Goal: Task Accomplishment & Management: Manage account settings

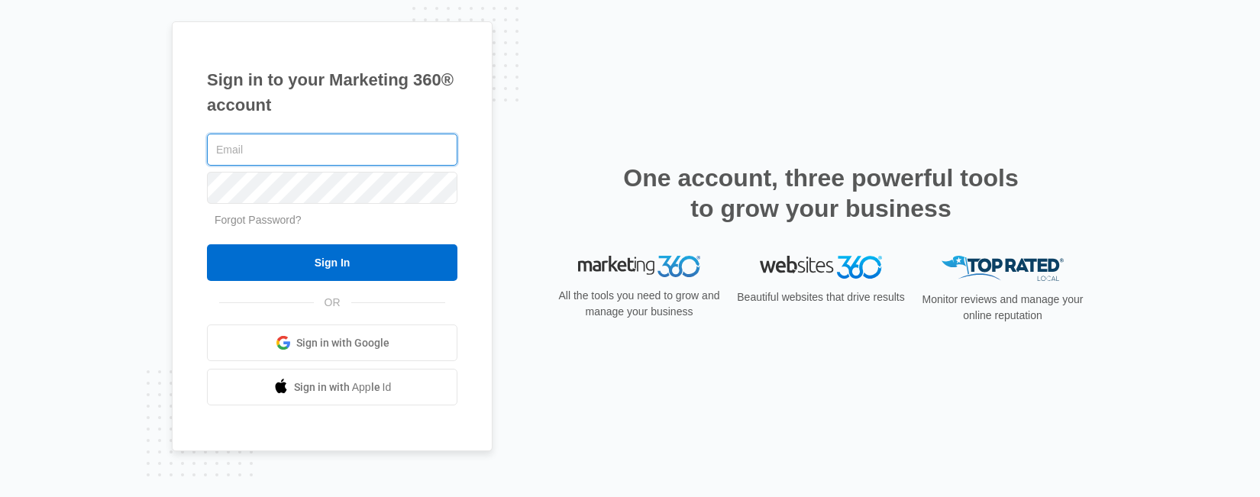
type input "[EMAIL_ADDRESS][DOMAIN_NAME]"
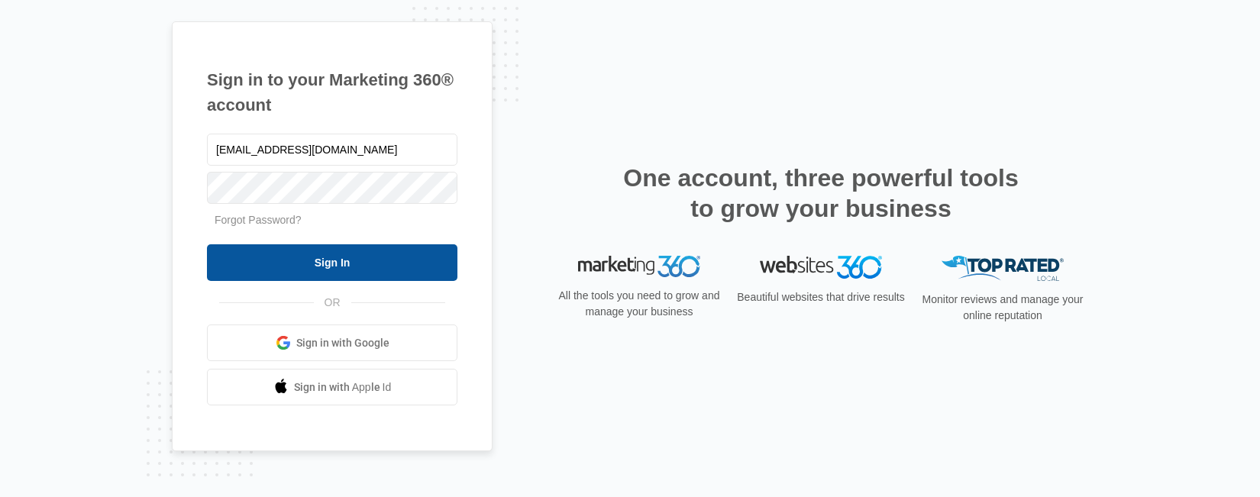
click at [300, 270] on input "Sign In" at bounding box center [332, 262] width 250 height 37
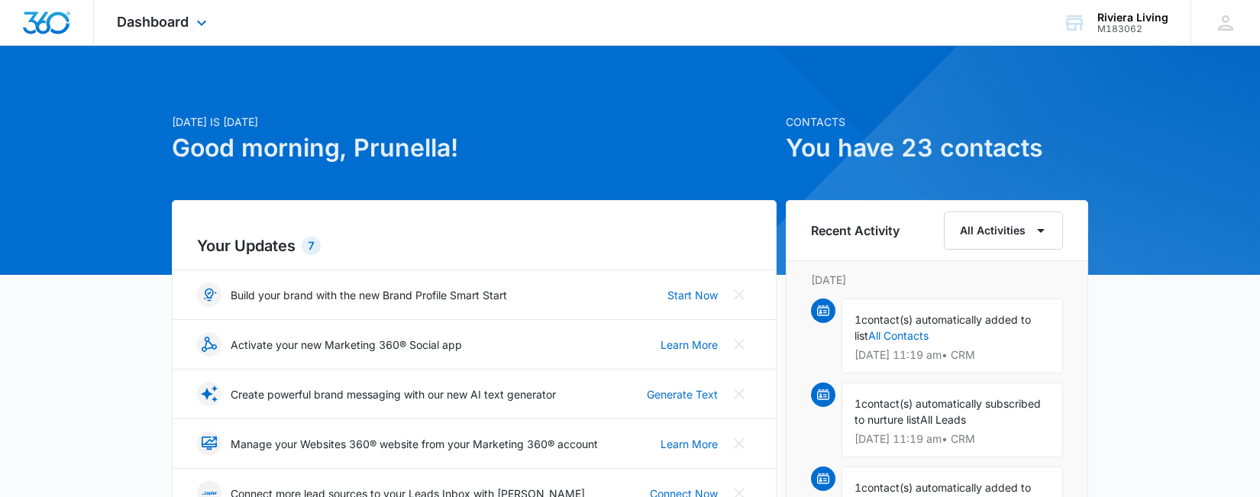
click at [201, 32] on div "Dashboard Apps Reputation Websites Forms CRM Email Social Payments POS Content …" at bounding box center [164, 22] width 140 height 45
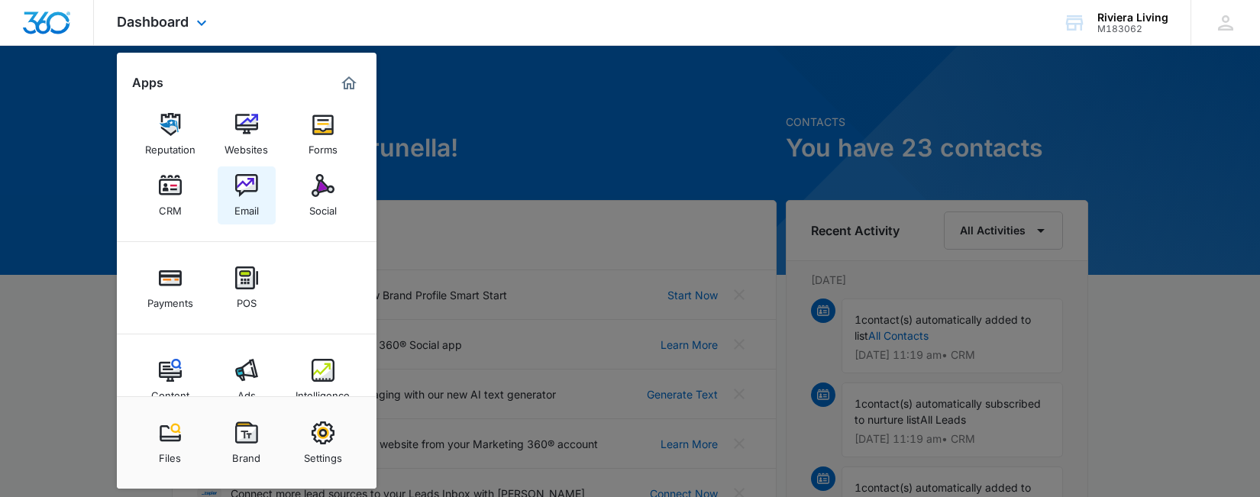
scroll to position [8, 0]
click at [175, 181] on img at bounding box center [170, 184] width 23 height 23
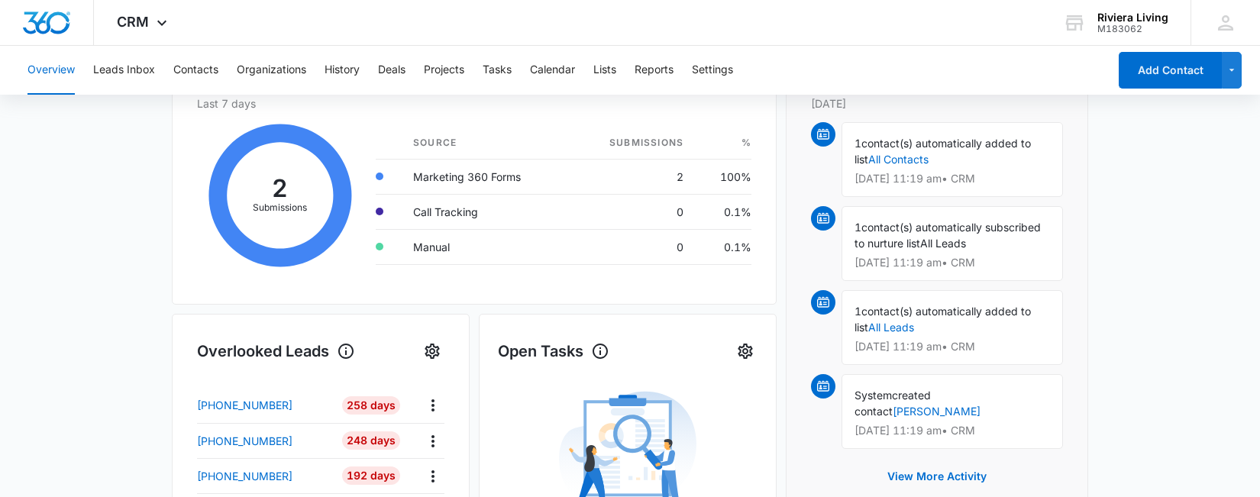
scroll to position [212, 0]
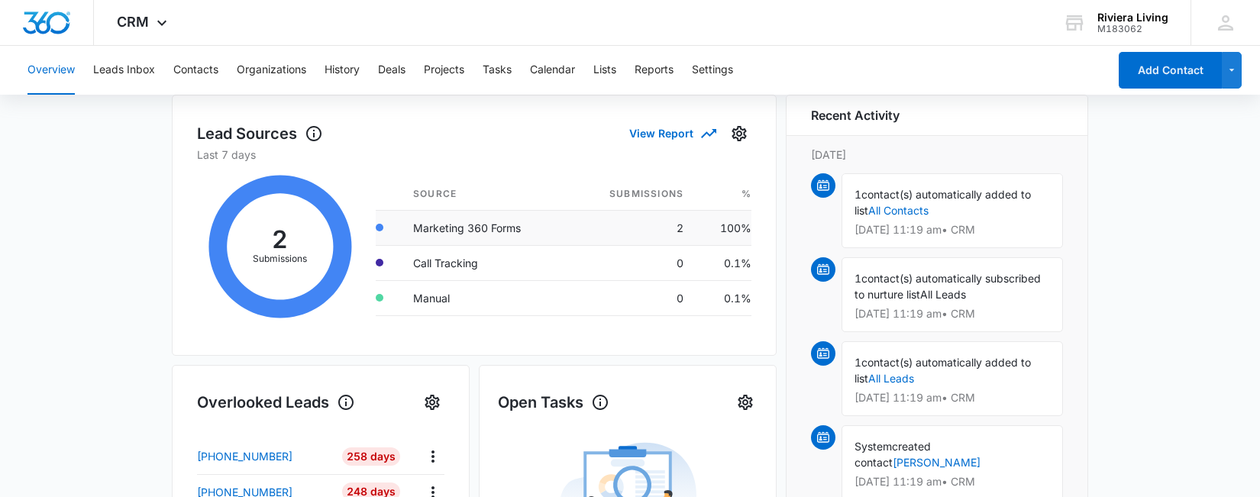
click at [476, 232] on td "Marketing 360 Forms" at bounding box center [485, 227] width 169 height 35
click at [487, 224] on td "Marketing 360 Forms" at bounding box center [485, 227] width 169 height 35
click at [733, 230] on td "100%" at bounding box center [724, 227] width 56 height 35
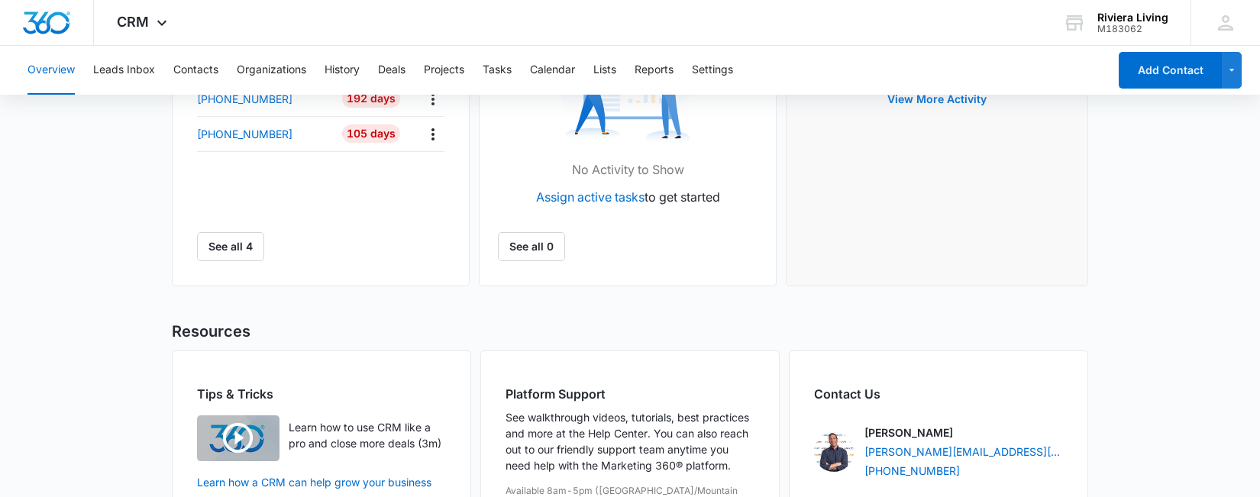
scroll to position [545, 0]
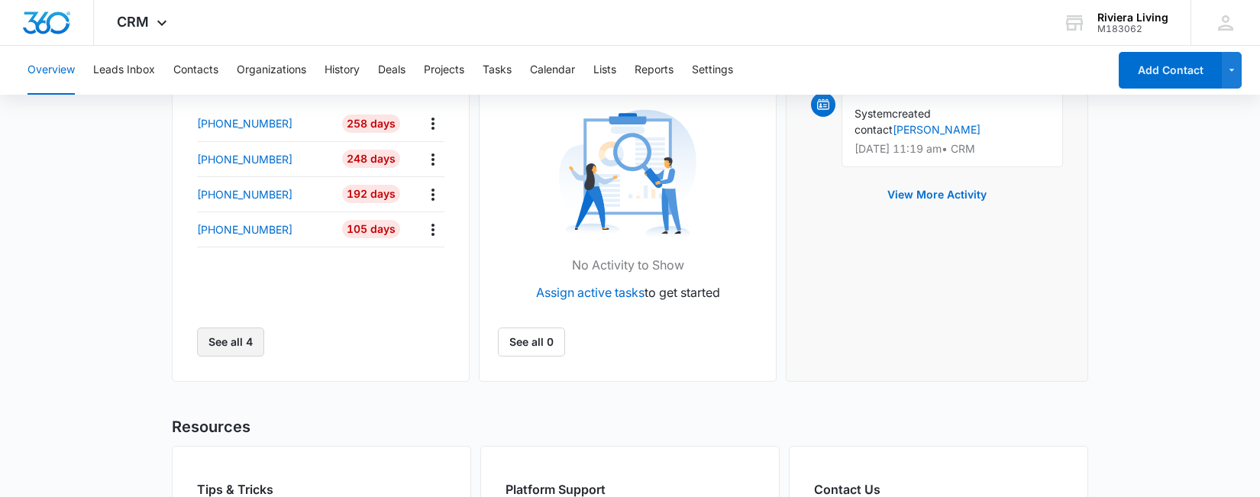
click at [233, 356] on button "See all 4" at bounding box center [230, 342] width 67 height 29
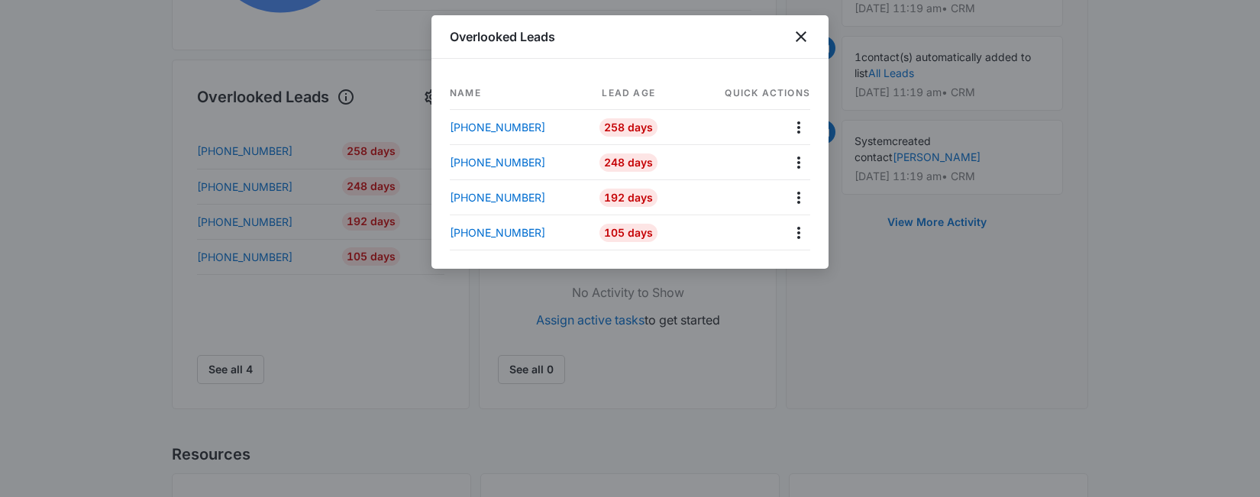
scroll to position [493, 0]
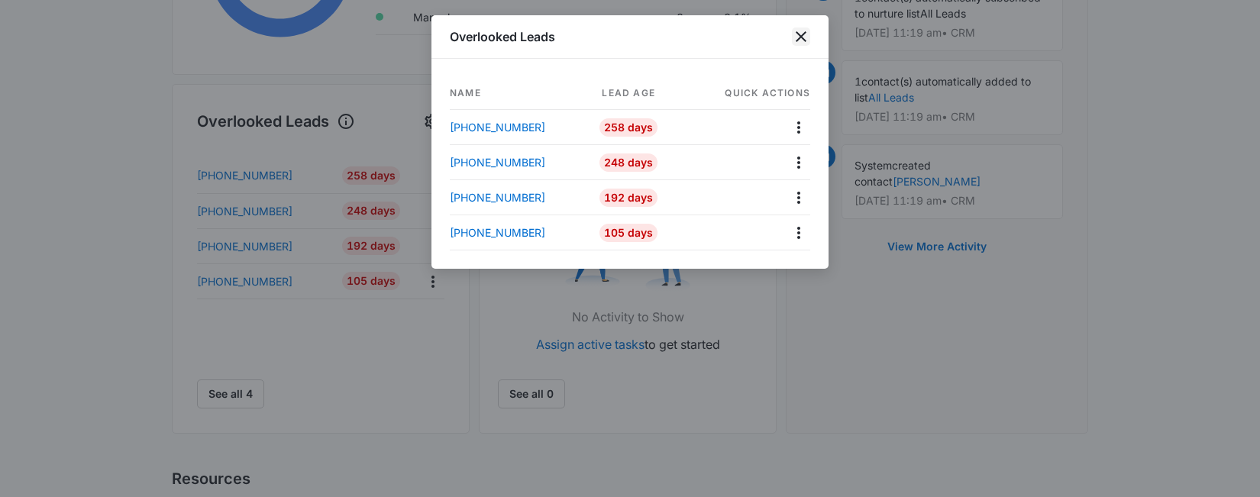
click at [804, 29] on icon "close" at bounding box center [801, 36] width 18 height 18
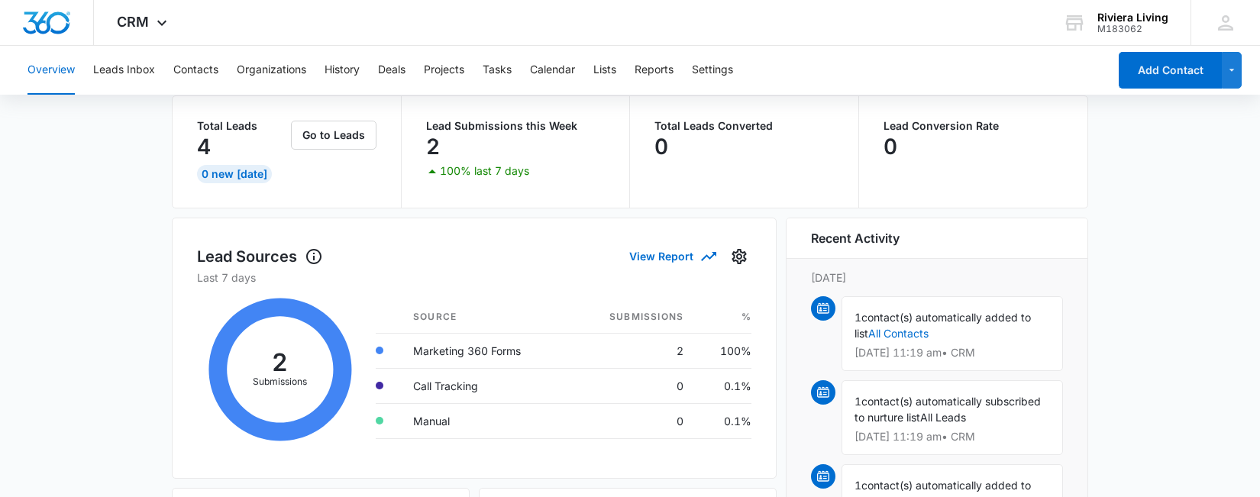
scroll to position [72, 0]
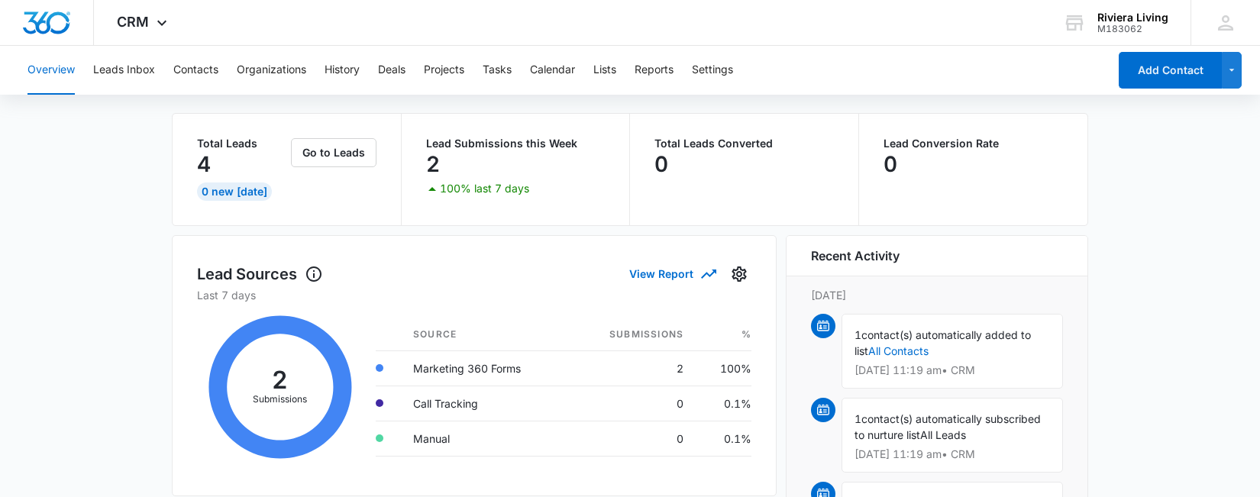
click at [277, 373] on icon at bounding box center [280, 387] width 166 height 168
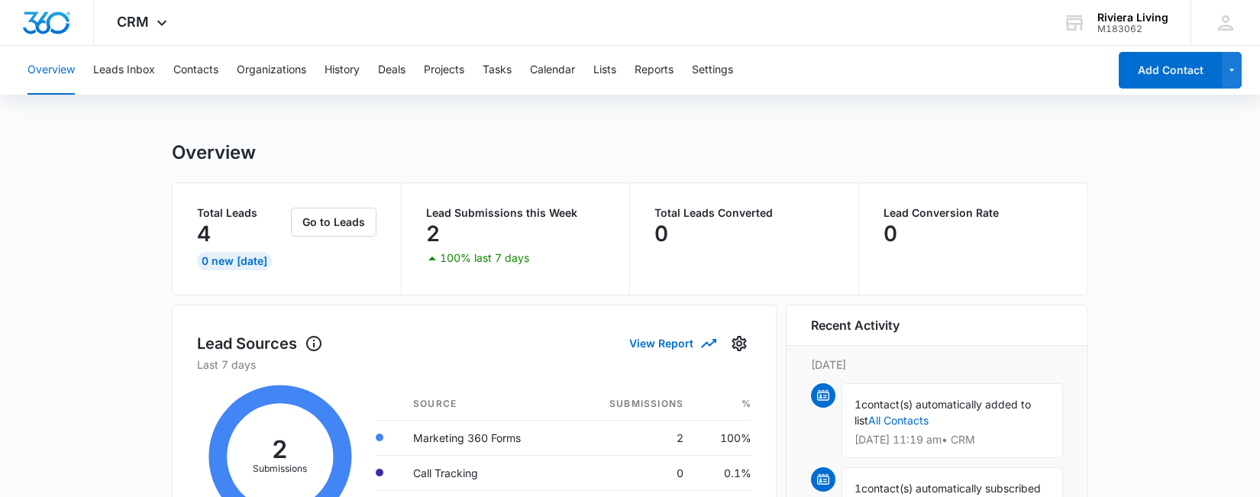
scroll to position [0, 0]
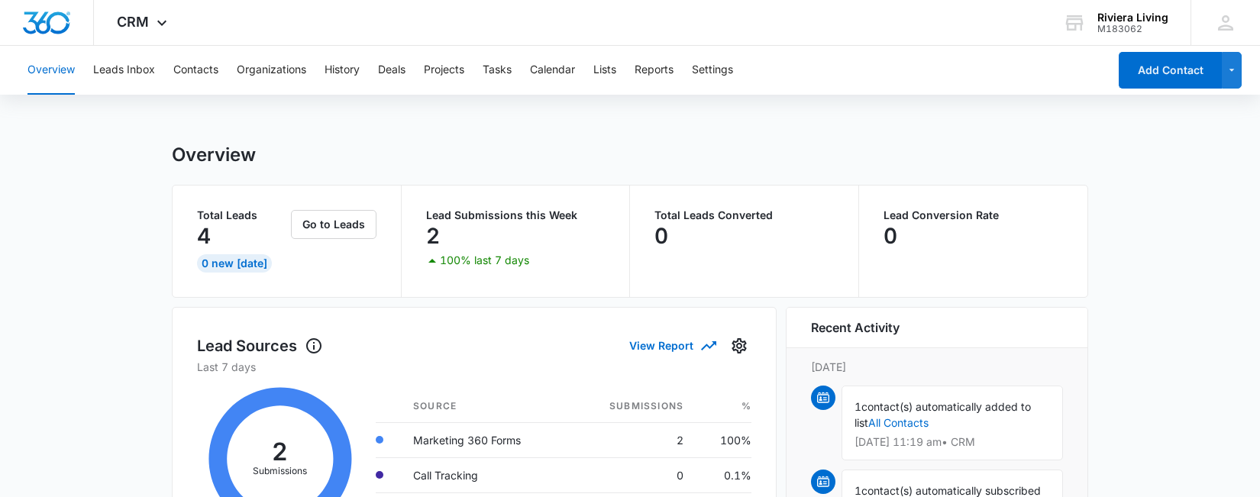
click at [437, 240] on p "2" at bounding box center [433, 236] width 14 height 24
click at [132, 73] on button "Leads Inbox" at bounding box center [124, 70] width 62 height 49
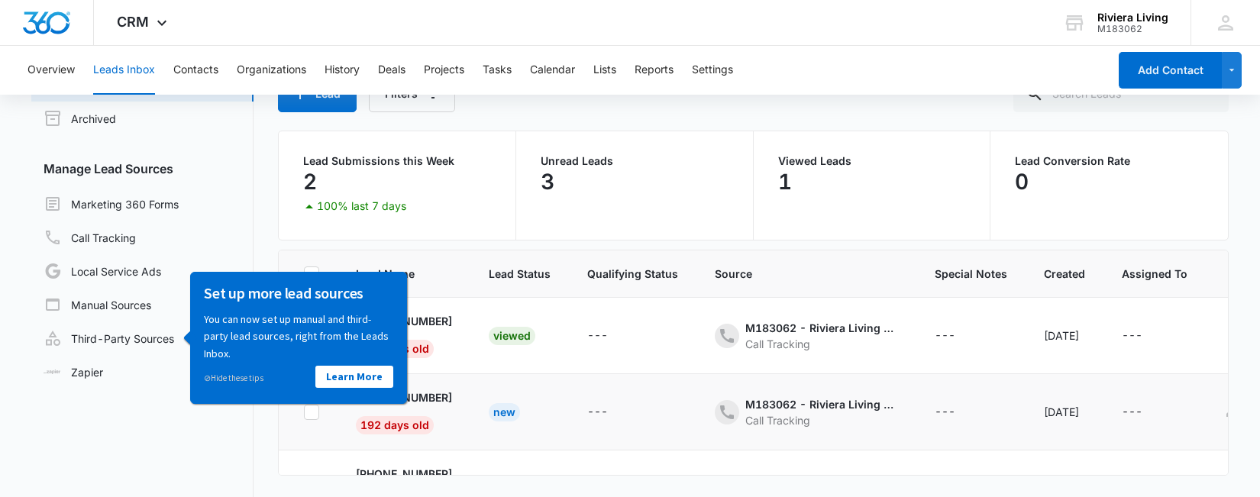
click at [593, 386] on td "---" at bounding box center [633, 412] width 128 height 76
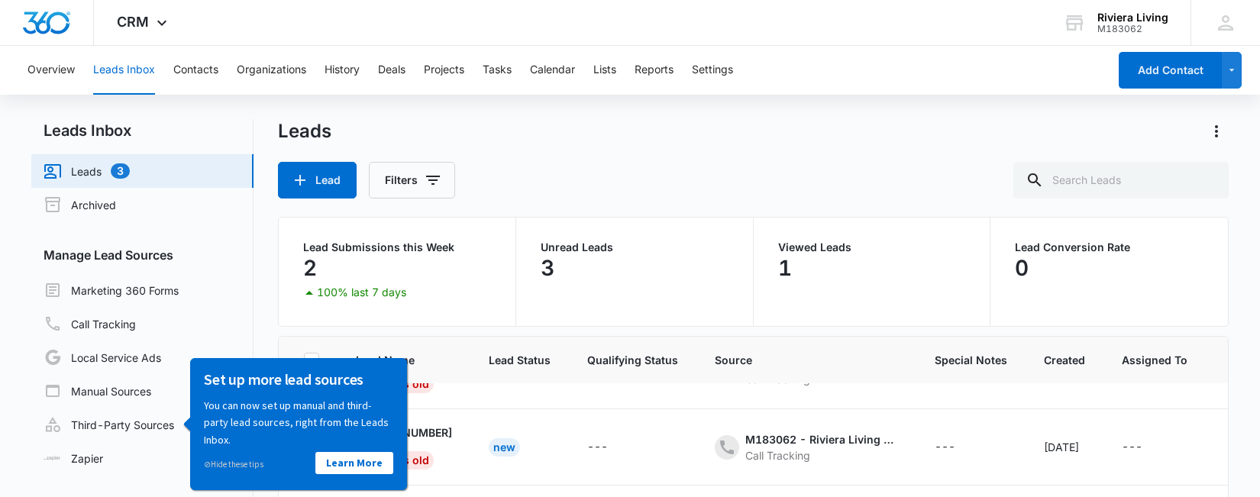
click at [115, 176] on link "Leads 3" at bounding box center [87, 171] width 86 height 18
click at [363, 253] on p "Lead Submissions this Week" at bounding box center [397, 247] width 188 height 11
click at [315, 271] on p "2" at bounding box center [310, 268] width 14 height 24
click at [786, 270] on p "1" at bounding box center [785, 268] width 14 height 24
click at [92, 283] on link "Marketing 360 Forms" at bounding box center [111, 290] width 135 height 18
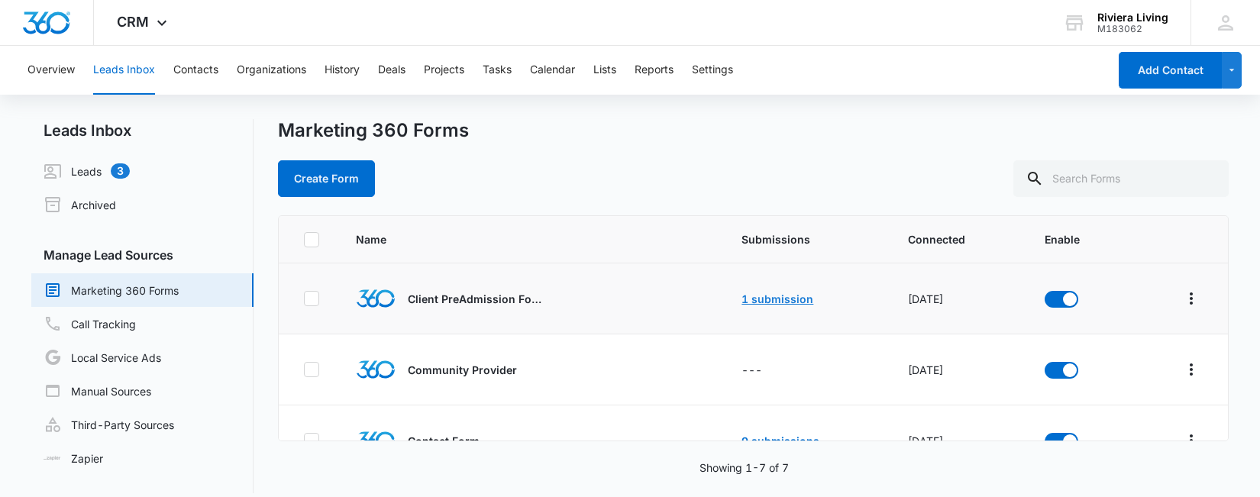
click at [754, 294] on link "1 submission" at bounding box center [777, 298] width 72 height 13
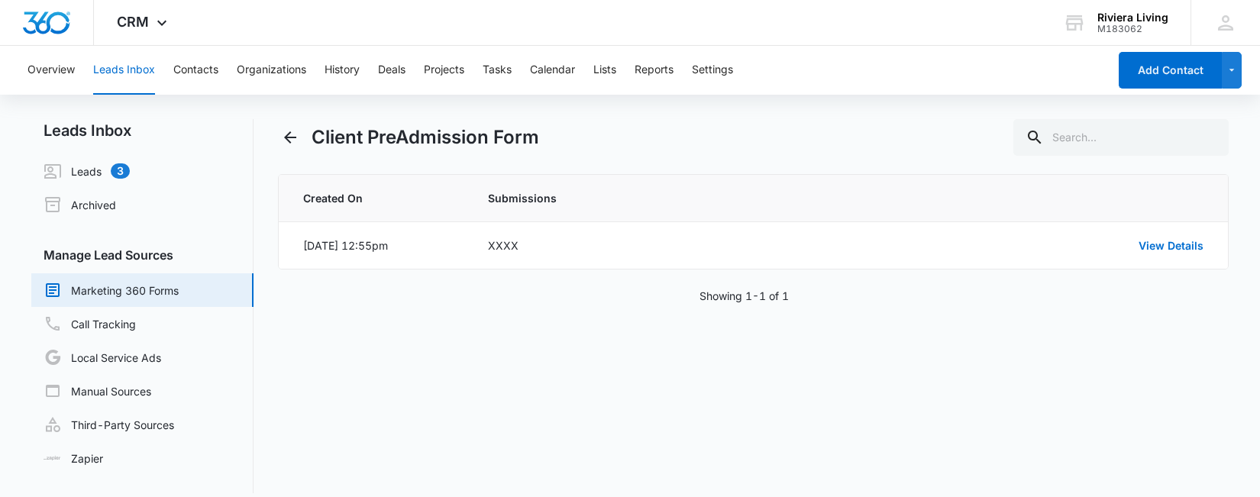
click at [168, 74] on div "Overview Leads Inbox Contacts Organizations History Deals Projects Tasks Calend…" at bounding box center [563, 70] width 1090 height 49
click at [195, 70] on button "Contacts" at bounding box center [195, 70] width 45 height 49
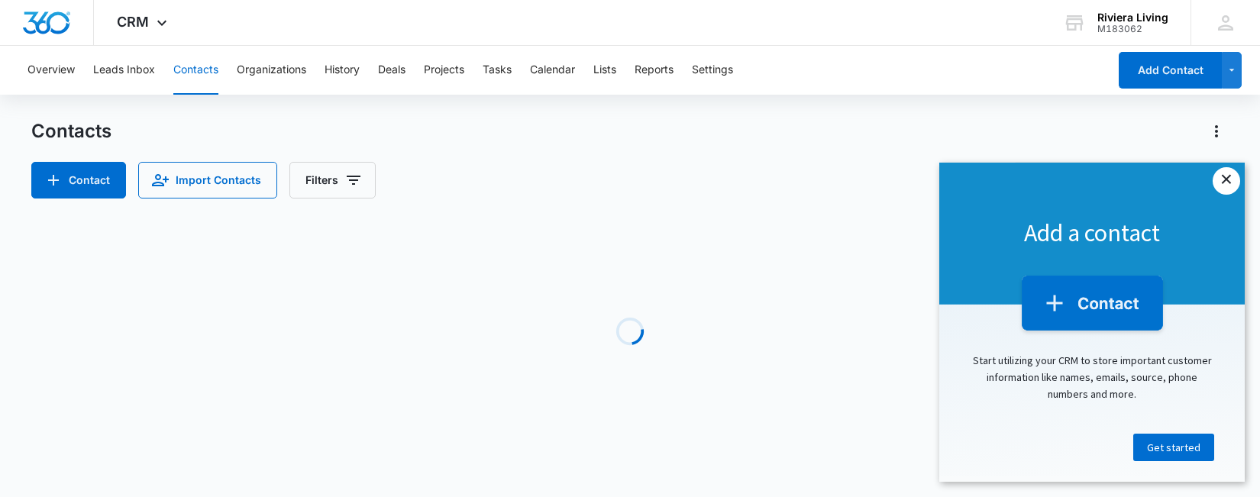
click at [1228, 186] on link "×" at bounding box center [1225, 180] width 27 height 27
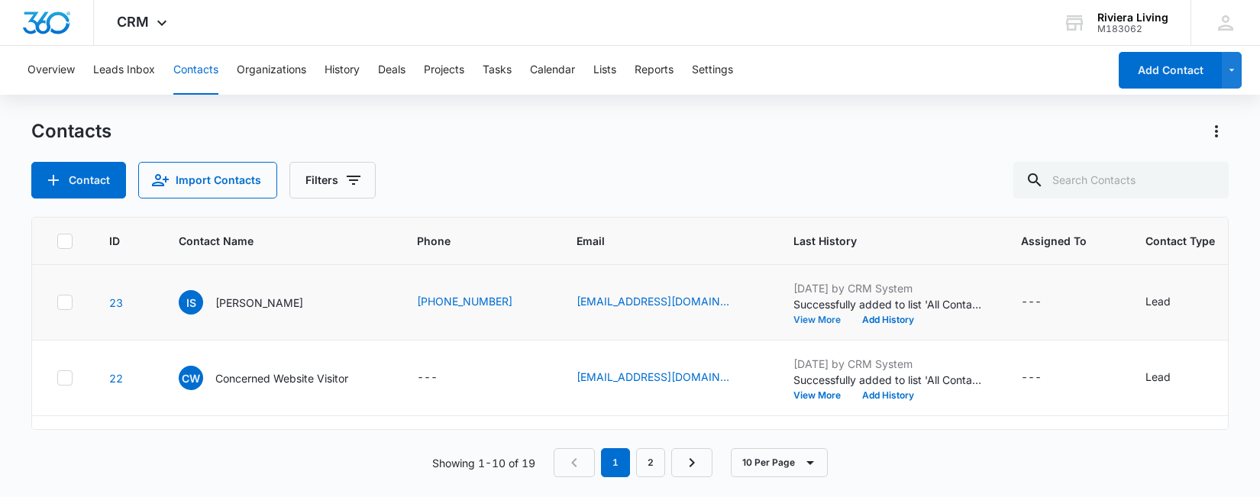
click at [813, 317] on button "View More" at bounding box center [822, 319] width 58 height 9
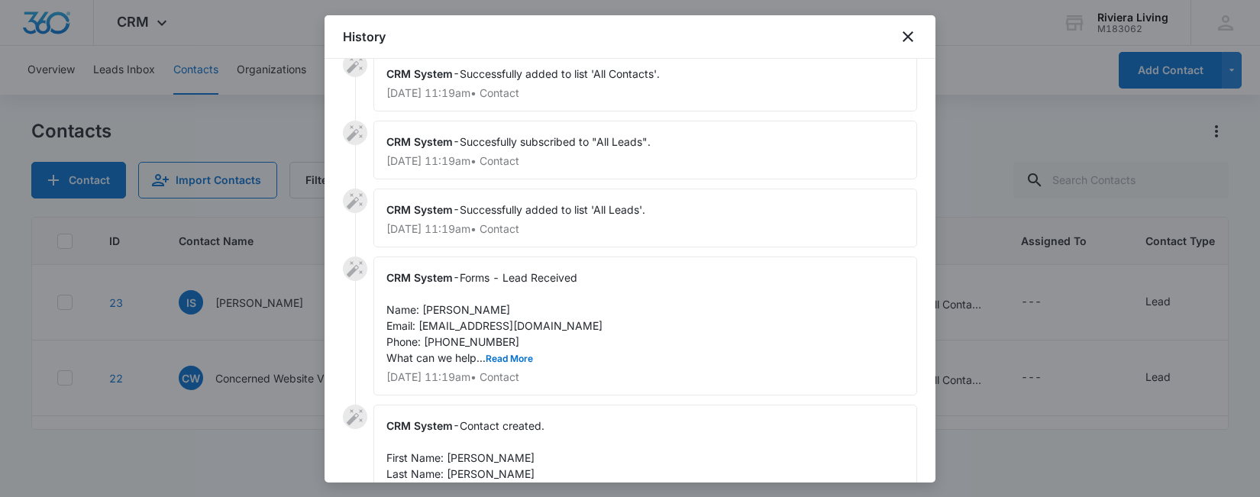
scroll to position [28, 0]
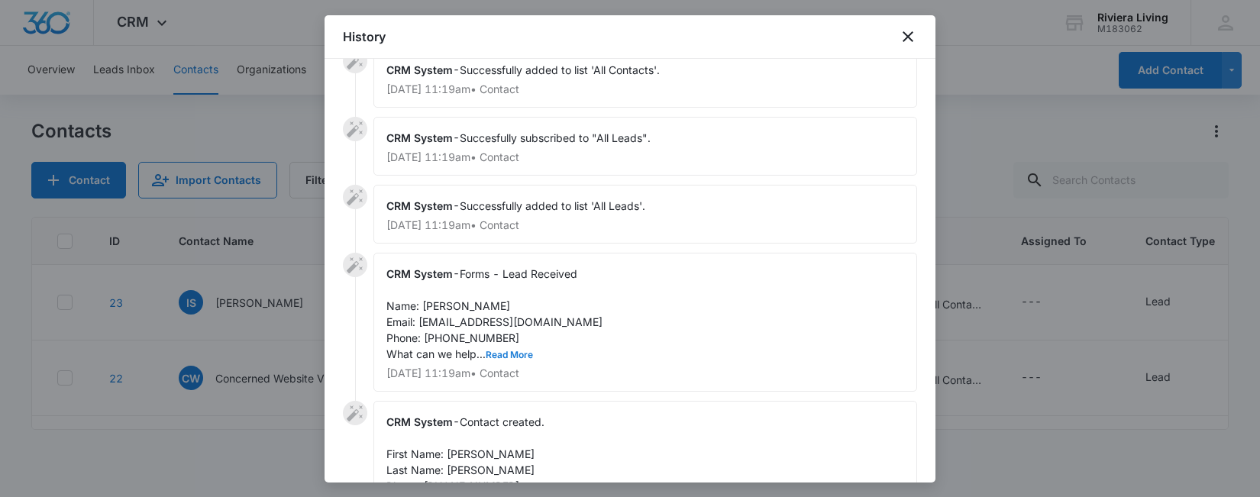
click at [513, 354] on button "Read More" at bounding box center [509, 354] width 47 height 9
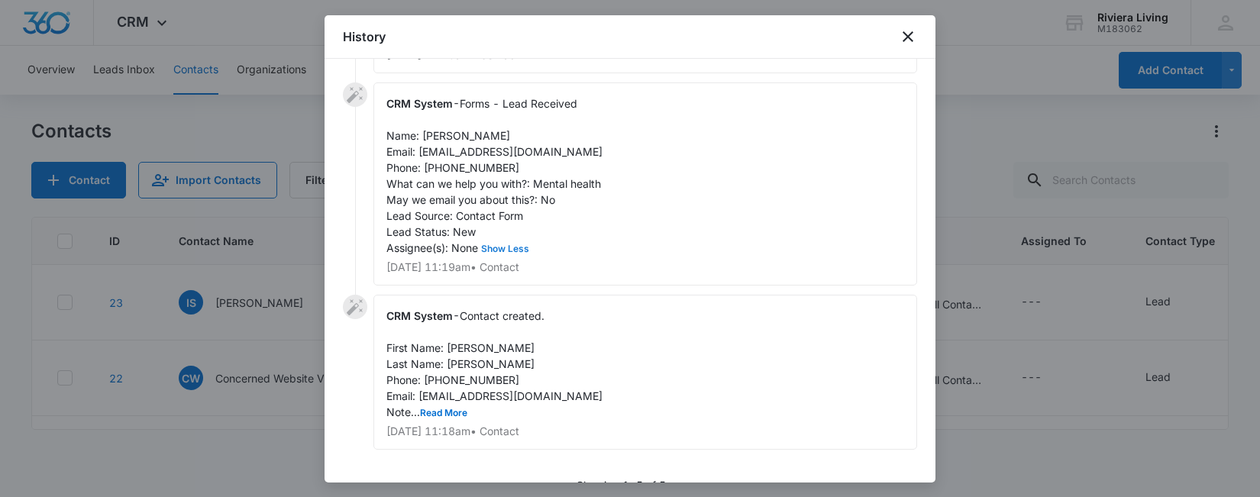
scroll to position [199, 0]
click at [434, 411] on button "Read More" at bounding box center [443, 412] width 47 height 9
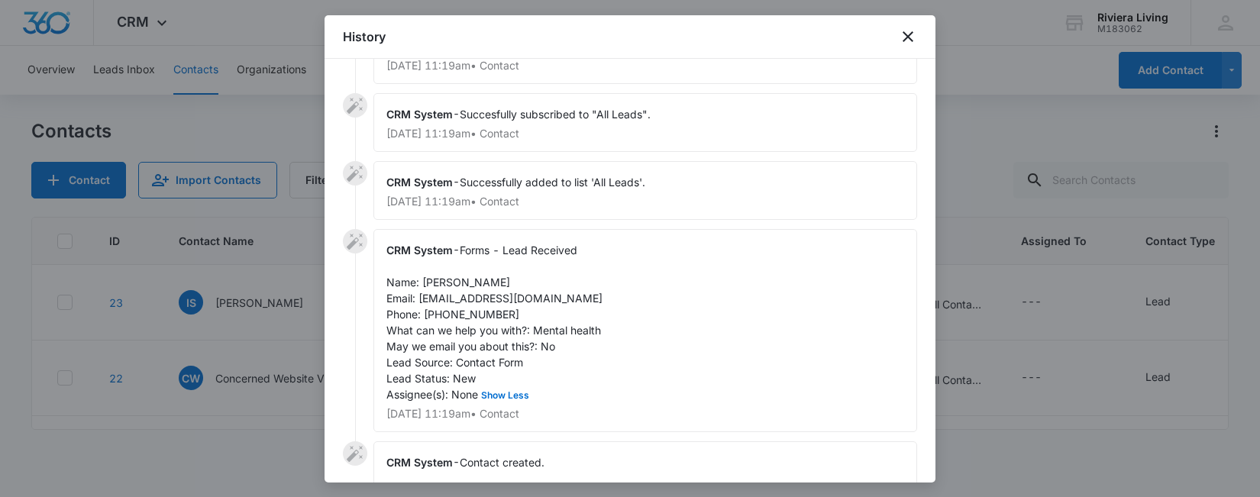
scroll to position [57, 0]
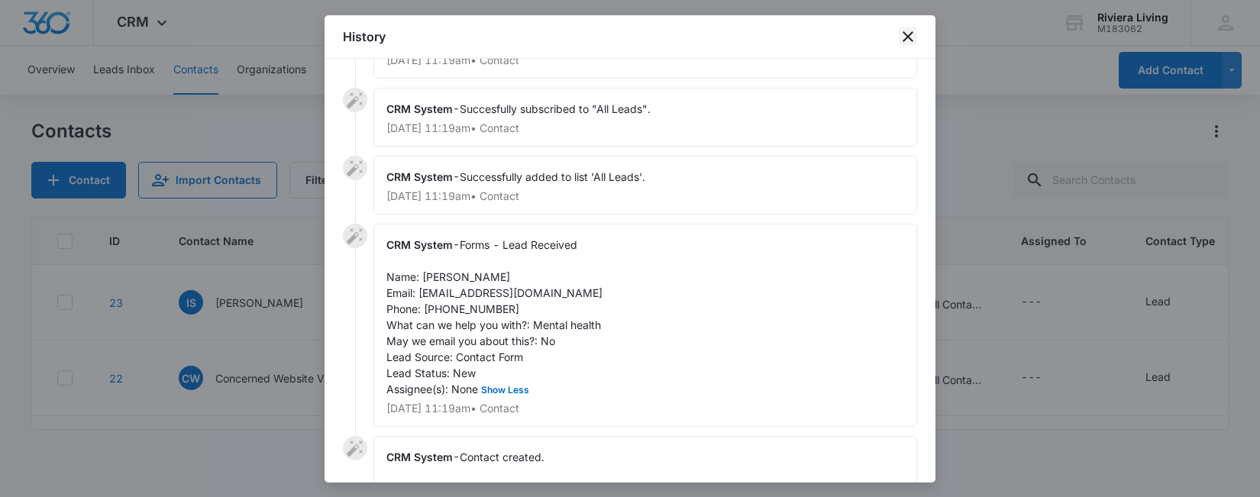
click at [910, 38] on icon "close" at bounding box center [907, 36] width 11 height 11
